Goal: Task Accomplishment & Management: Manage account settings

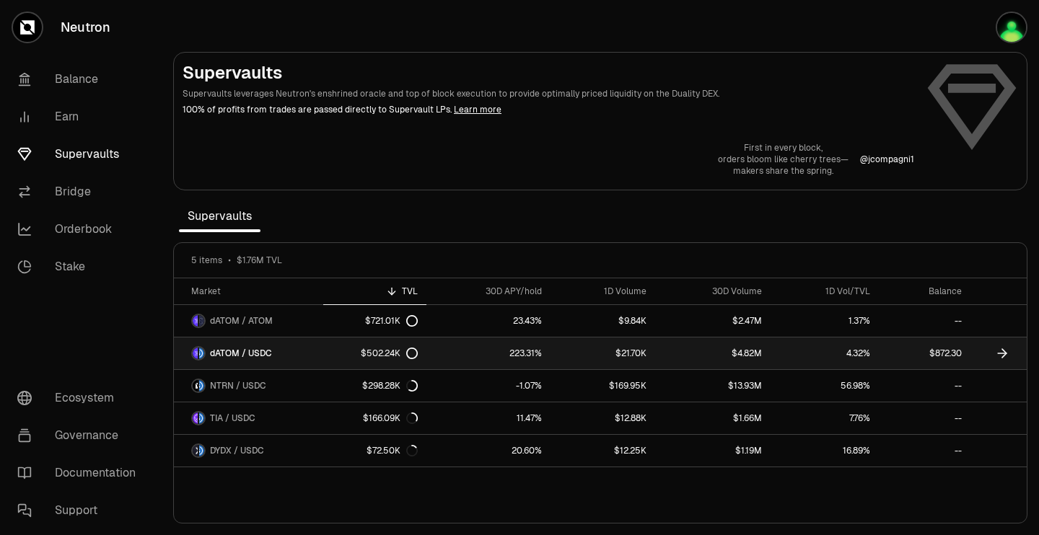
click at [336, 352] on link "$502.24K" at bounding box center [374, 354] width 103 height 32
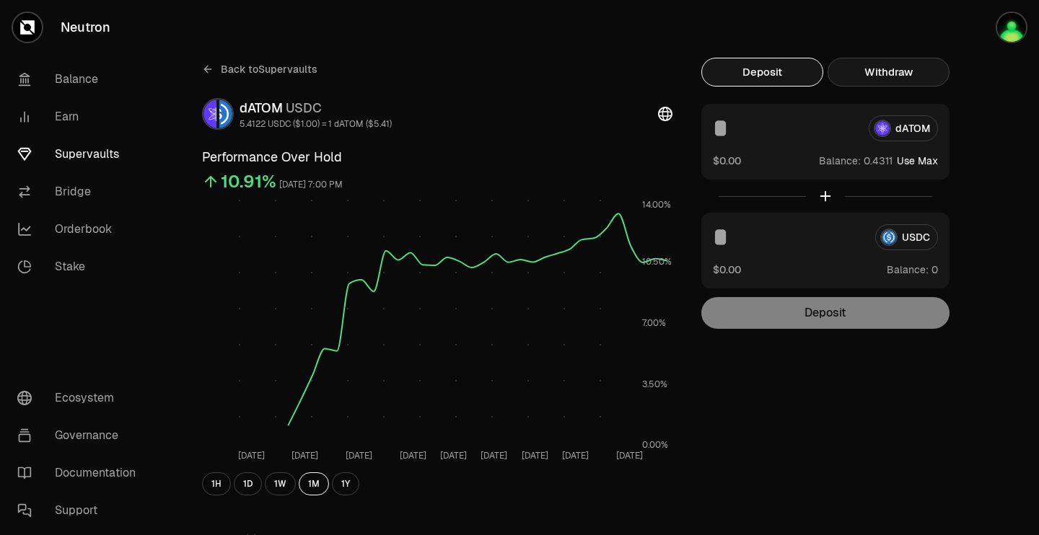
click at [897, 78] on button "Withdraw" at bounding box center [888, 72] width 122 height 29
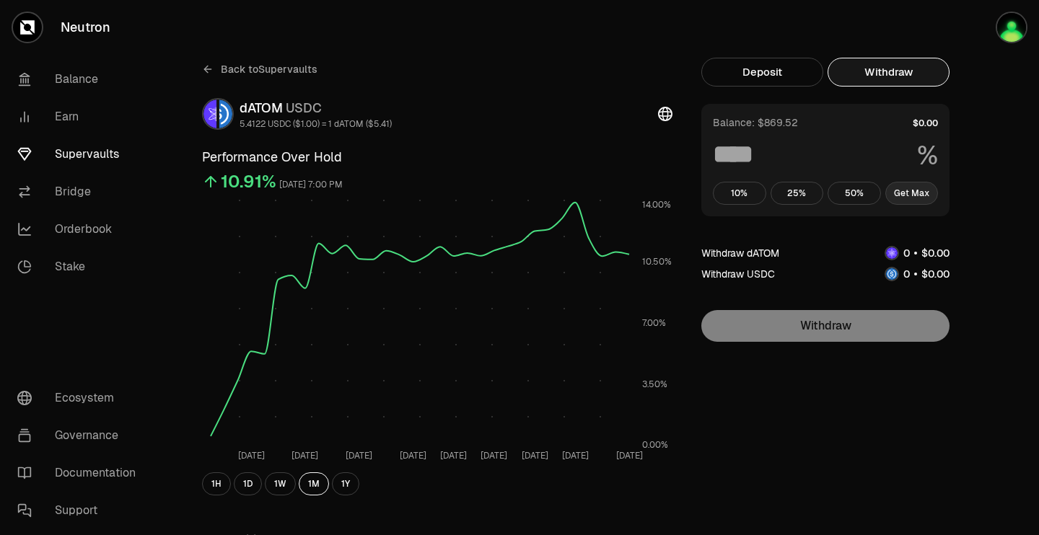
click at [916, 201] on button "Get Max" at bounding box center [911, 193] width 53 height 23
type input "***"
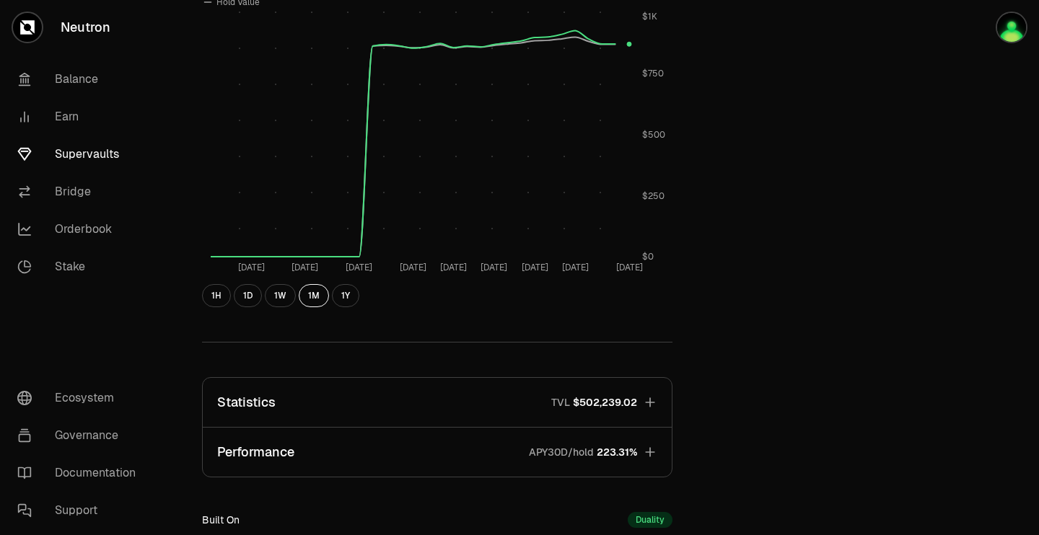
scroll to position [606, 0]
click at [599, 405] on span "$502,239.02" at bounding box center [605, 404] width 64 height 14
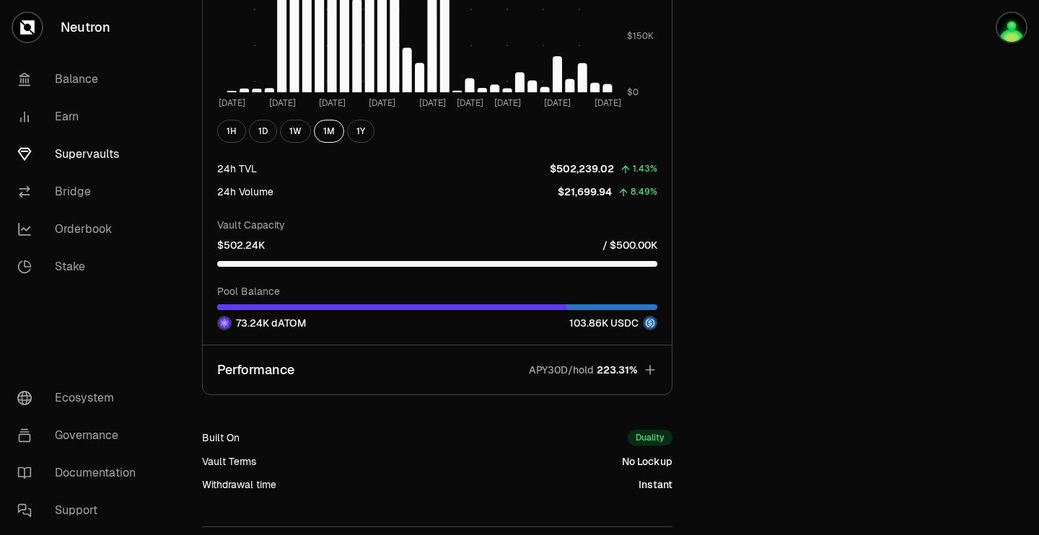
scroll to position [1751, 0]
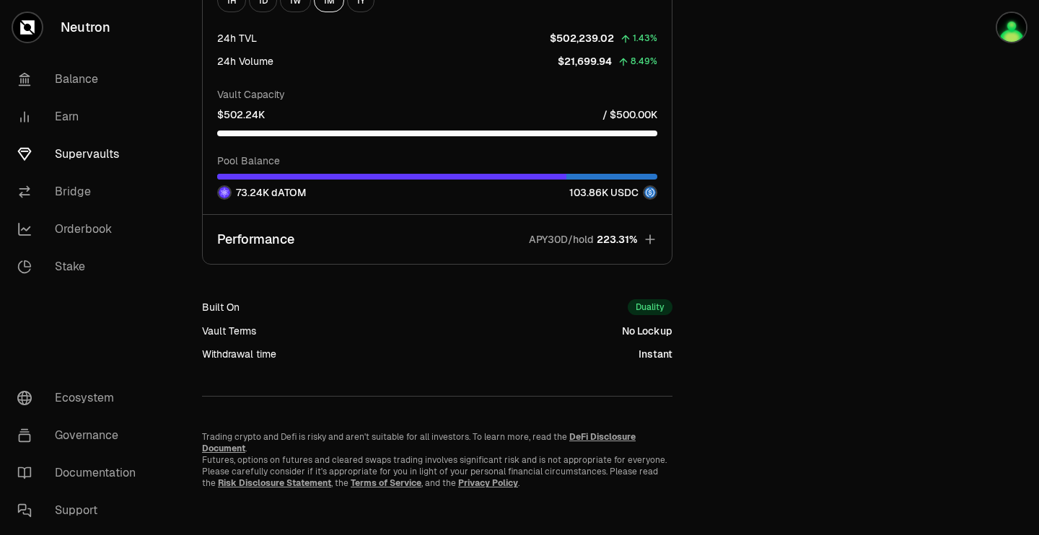
click at [606, 236] on span "223.31%" at bounding box center [616, 239] width 40 height 14
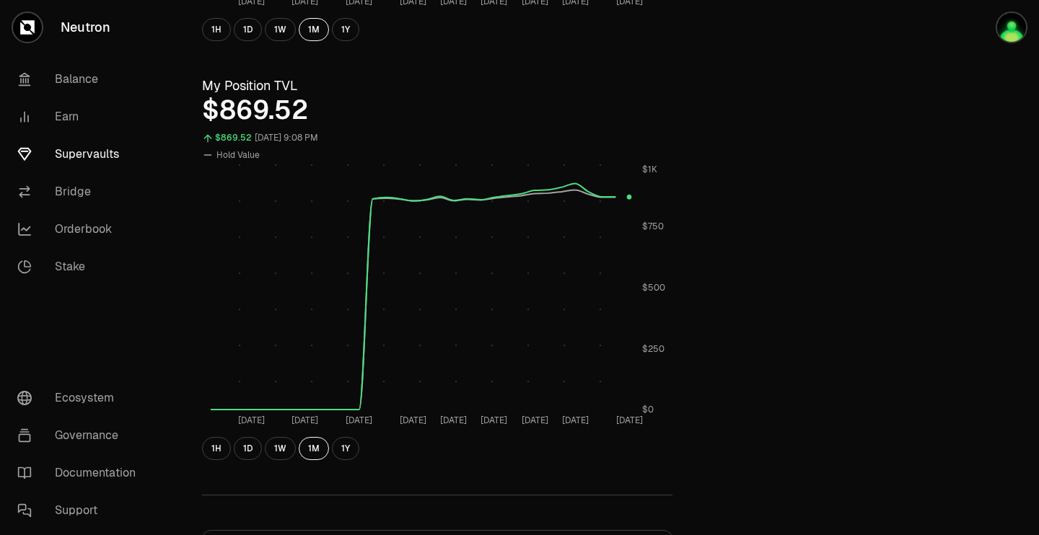
scroll to position [0, 0]
